Goal: Navigation & Orientation: Find specific page/section

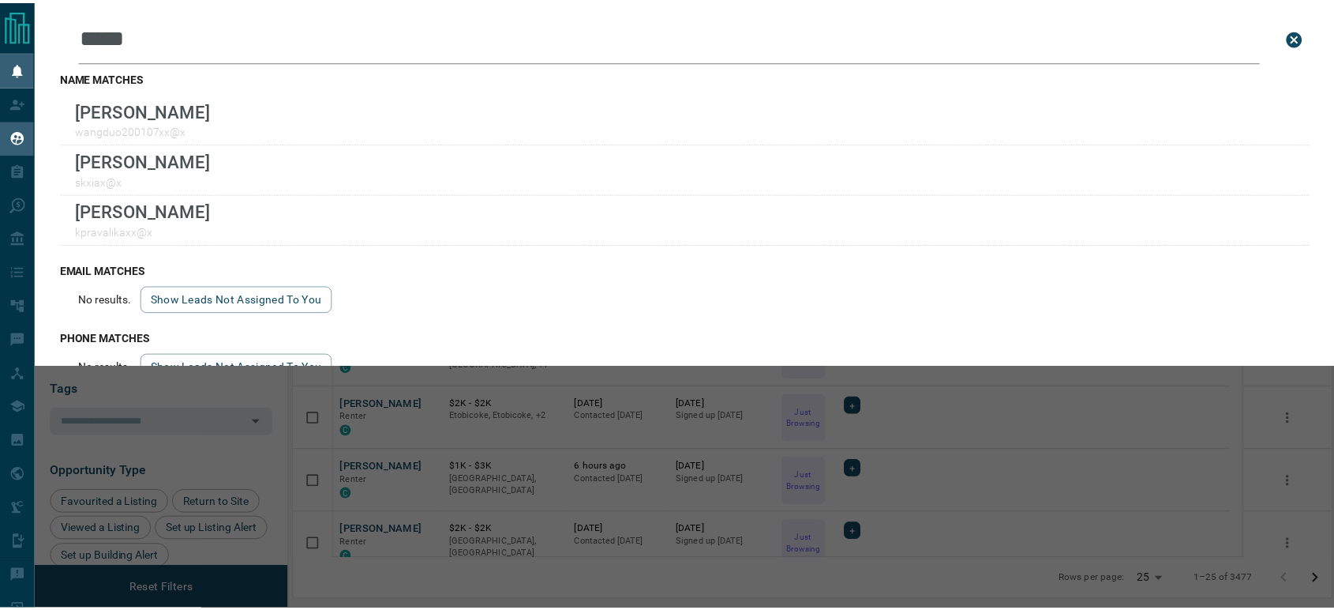
scroll to position [455, 1036]
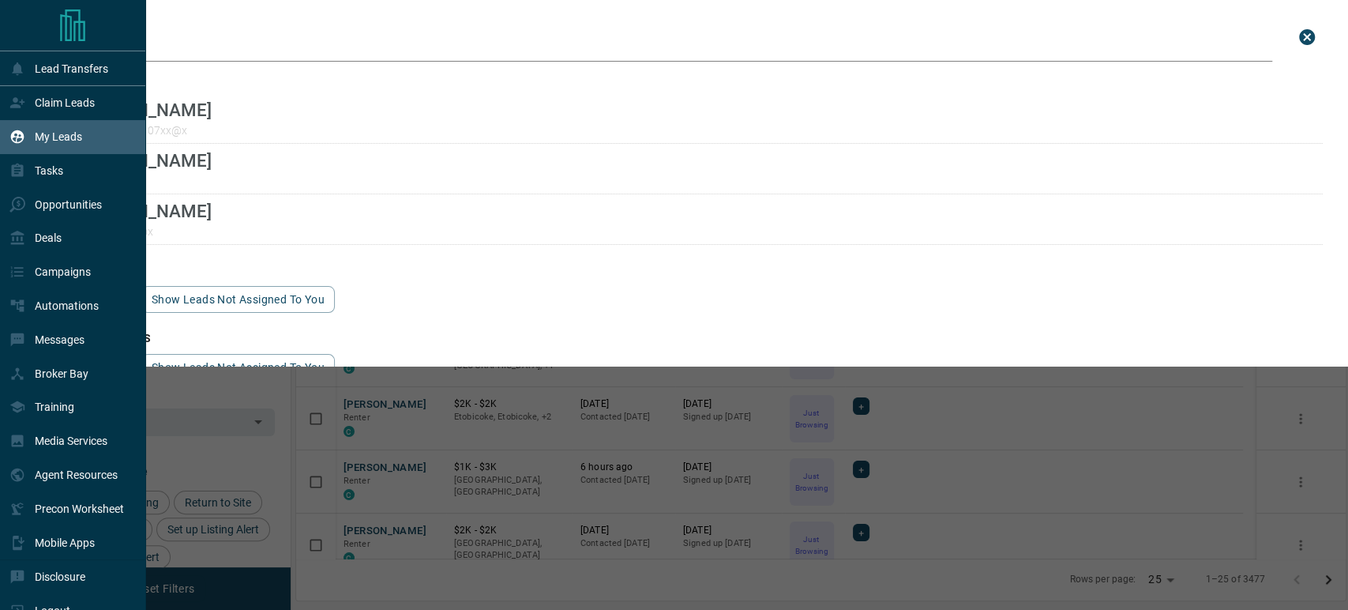
click at [47, 125] on div "My Leads" at bounding box center [45, 137] width 73 height 26
click at [51, 101] on p "Claim Leads" at bounding box center [65, 102] width 60 height 13
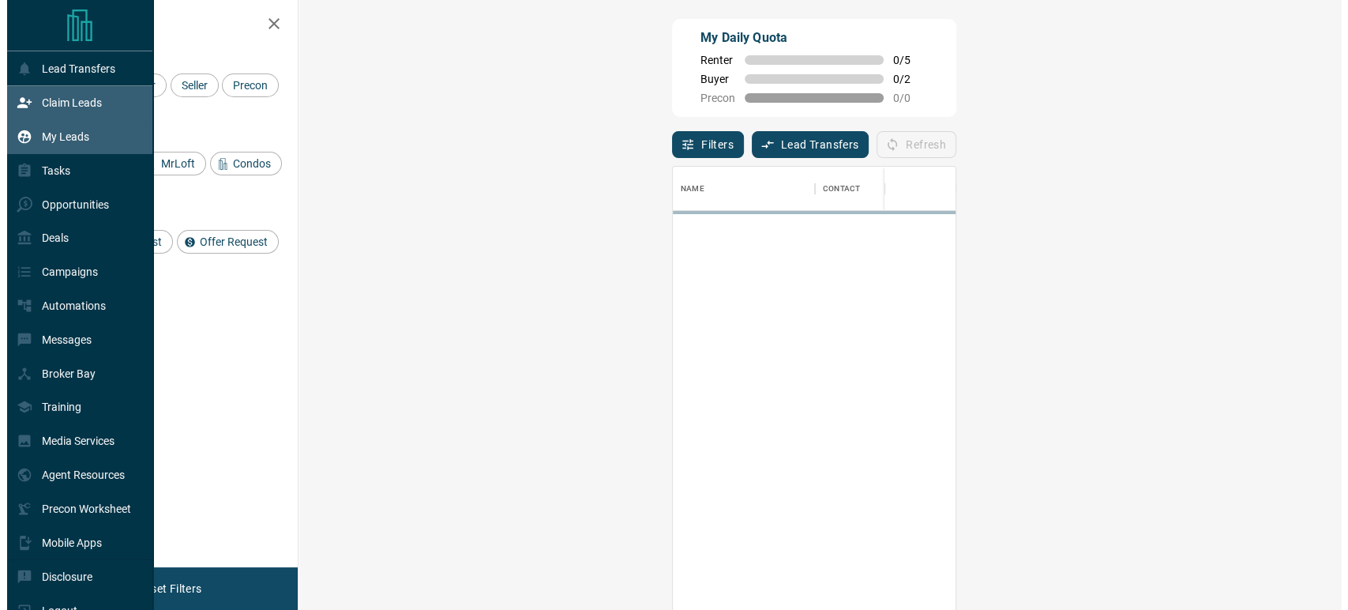
scroll to position [449, 996]
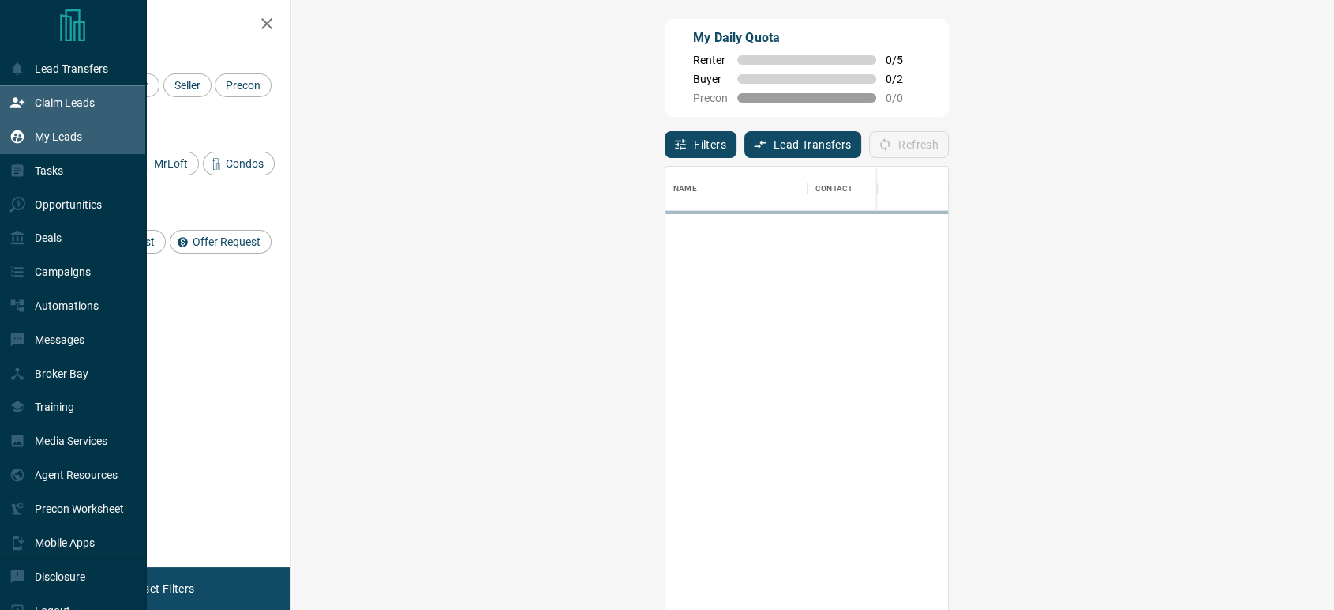
click at [62, 136] on p "My Leads" at bounding box center [58, 136] width 47 height 13
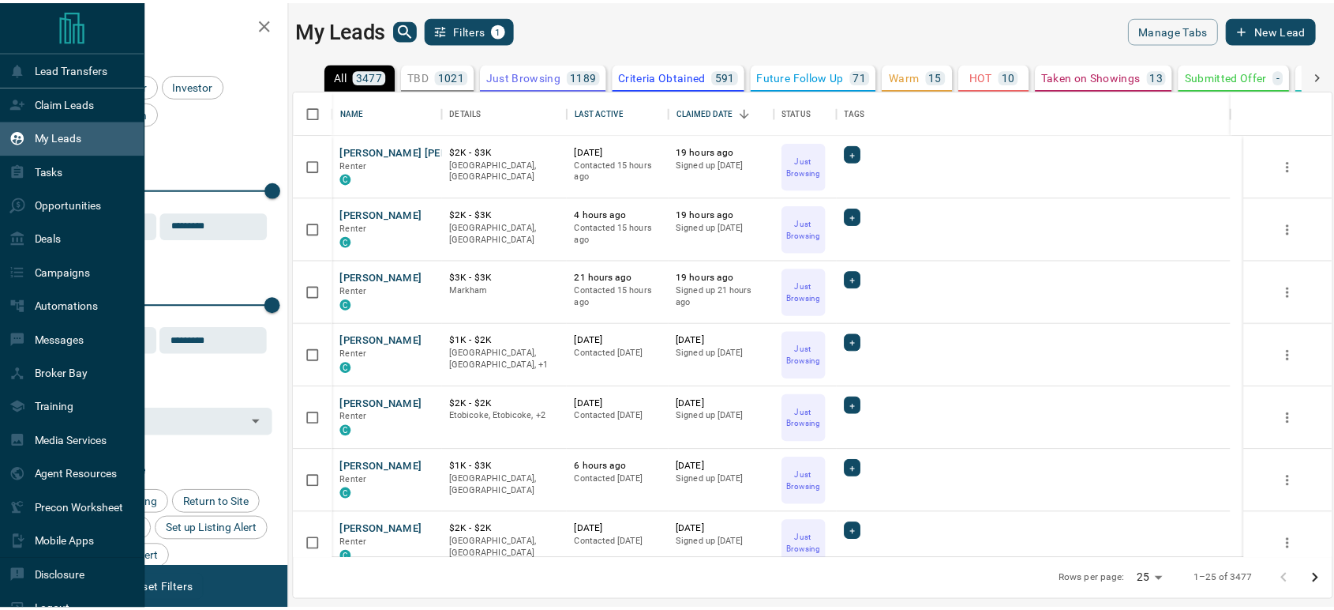
scroll to position [455, 1036]
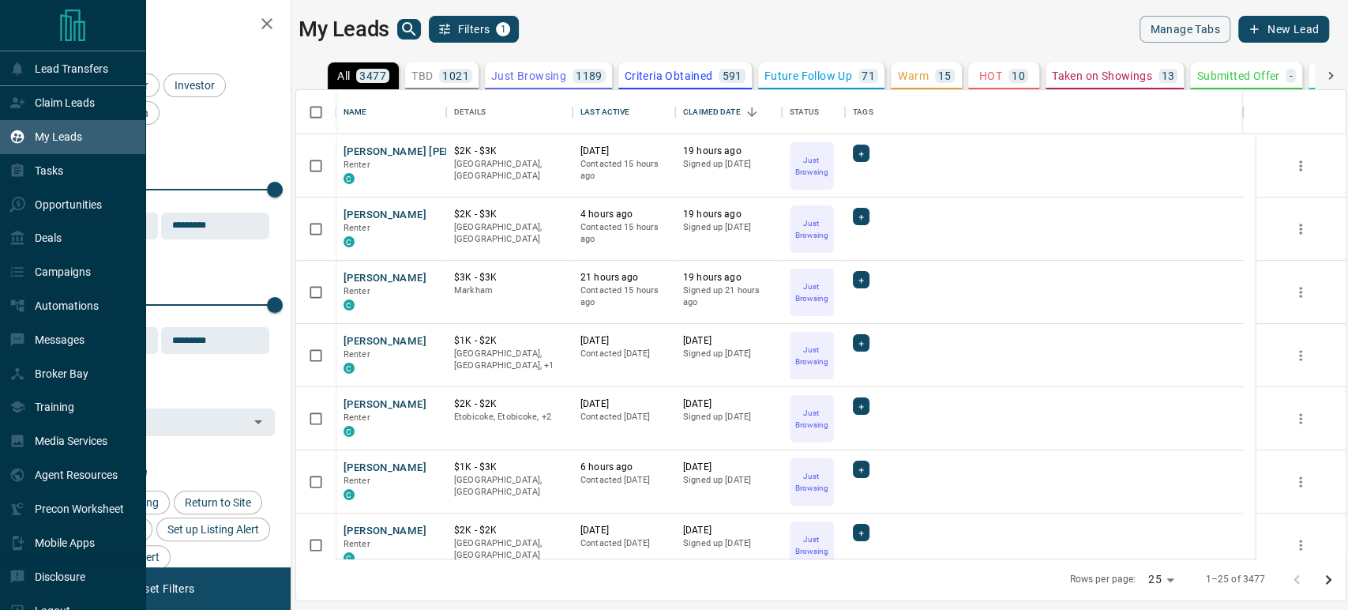
click at [62, 136] on p "My Leads" at bounding box center [58, 136] width 47 height 13
click at [63, 205] on p "Opportunities" at bounding box center [68, 204] width 67 height 13
